Goal: Information Seeking & Learning: Understand process/instructions

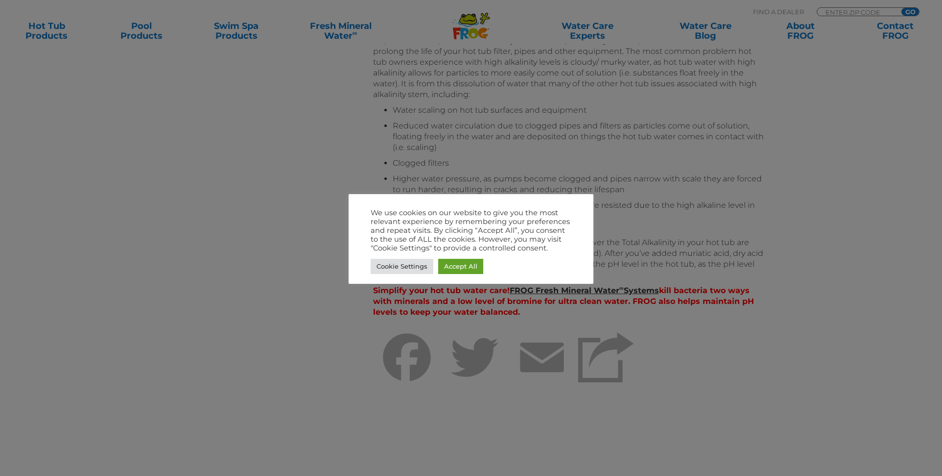
scroll to position [702, 0]
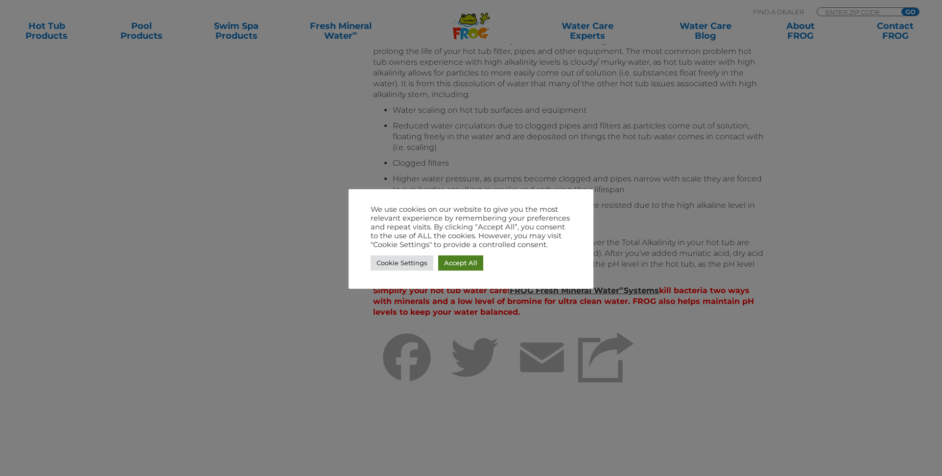
click at [461, 264] on link "Accept All" at bounding box center [460, 262] width 45 height 15
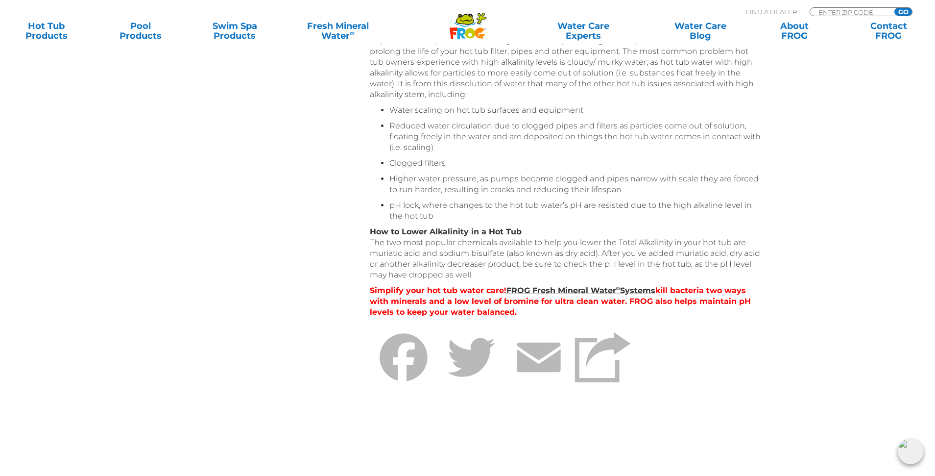
click at [219, 121] on div "Table of Contents Understanding Hot Tub Water Balance Hot Tub pH Overview Total…" at bounding box center [468, 3] width 588 height 991
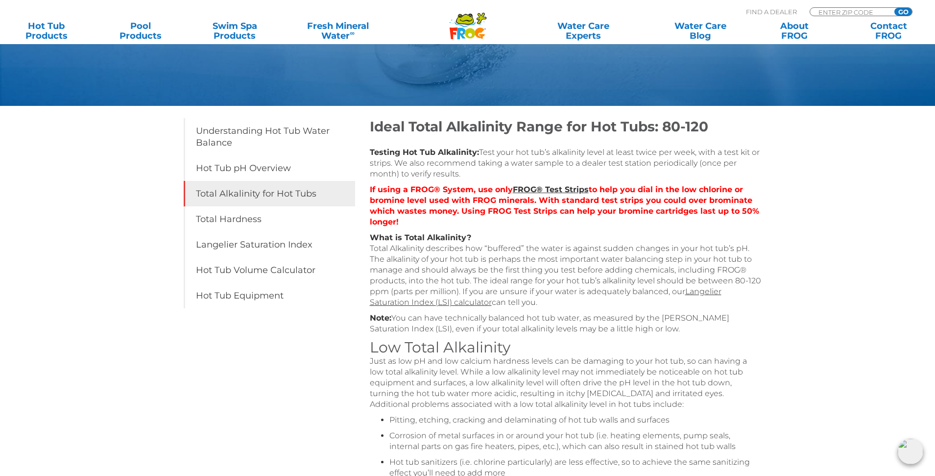
scroll to position [0, 0]
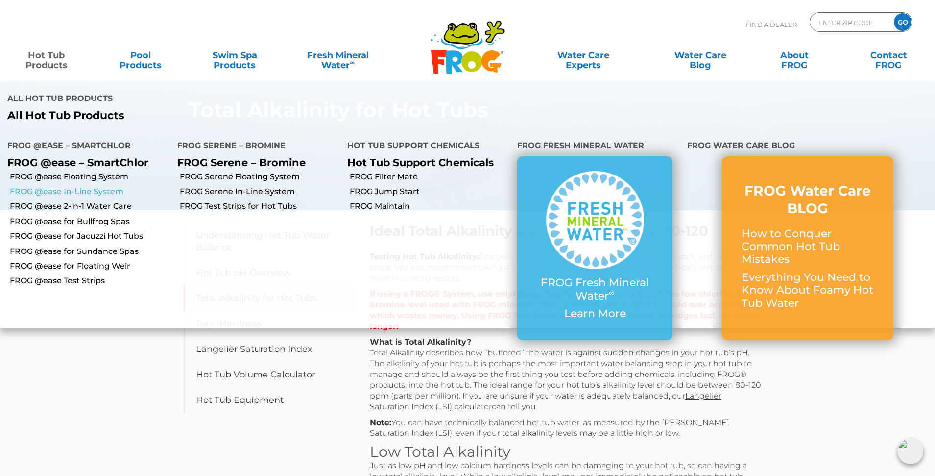
click at [46, 192] on link "FROG @ease In-Line System" at bounding box center [90, 191] width 160 height 11
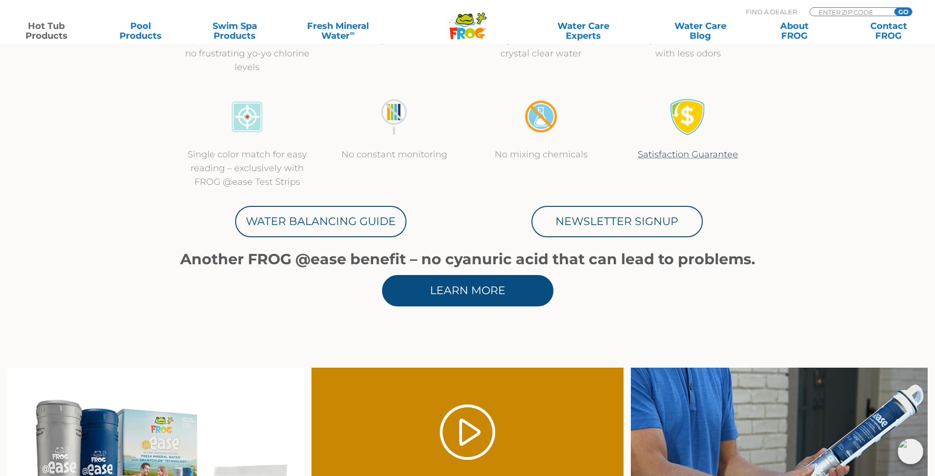
scroll to position [490, 0]
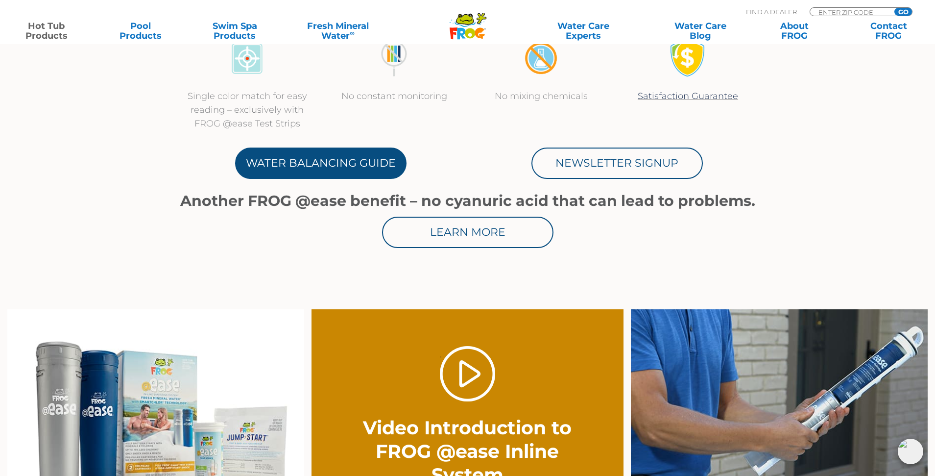
click at [344, 160] on link "Water Balancing Guide" at bounding box center [320, 162] width 171 height 31
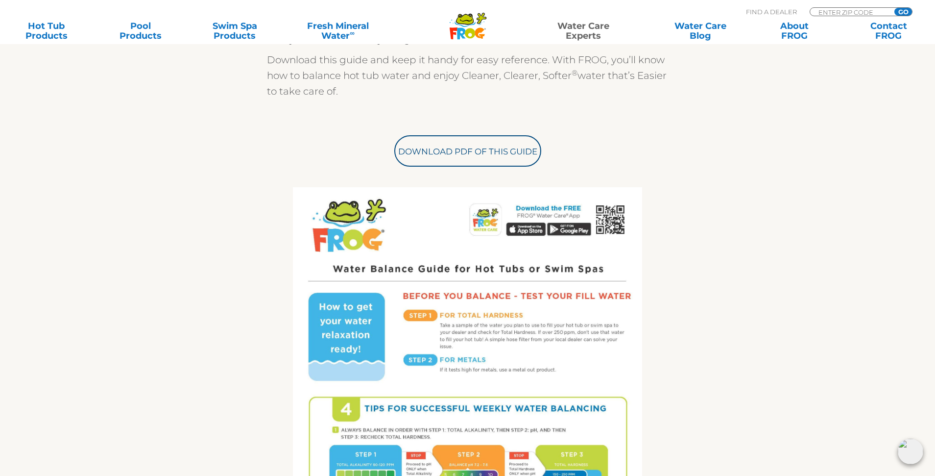
scroll to position [343, 0]
